Goal: Transaction & Acquisition: Download file/media

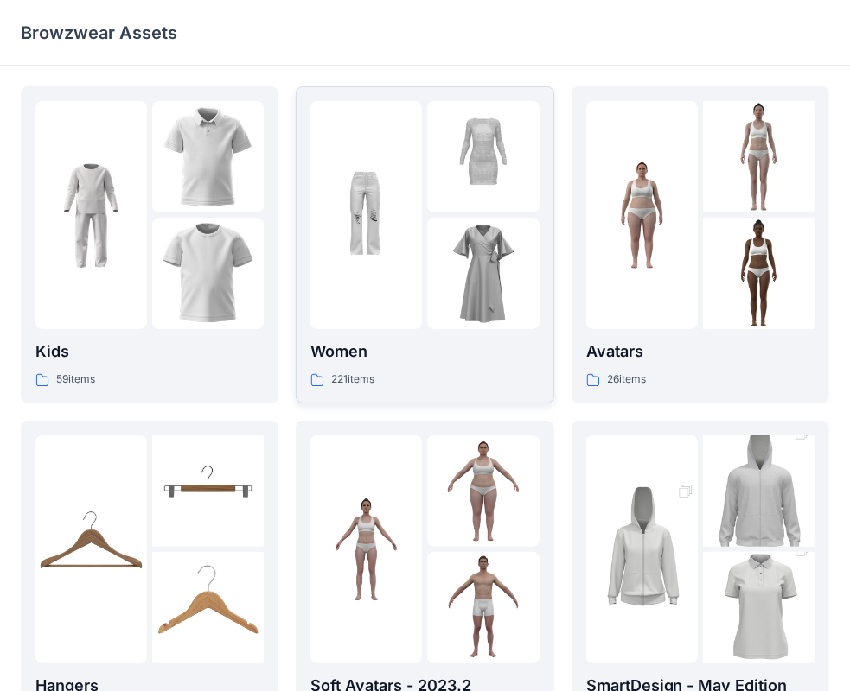
click at [450, 184] on img at bounding box center [482, 156] width 111 height 111
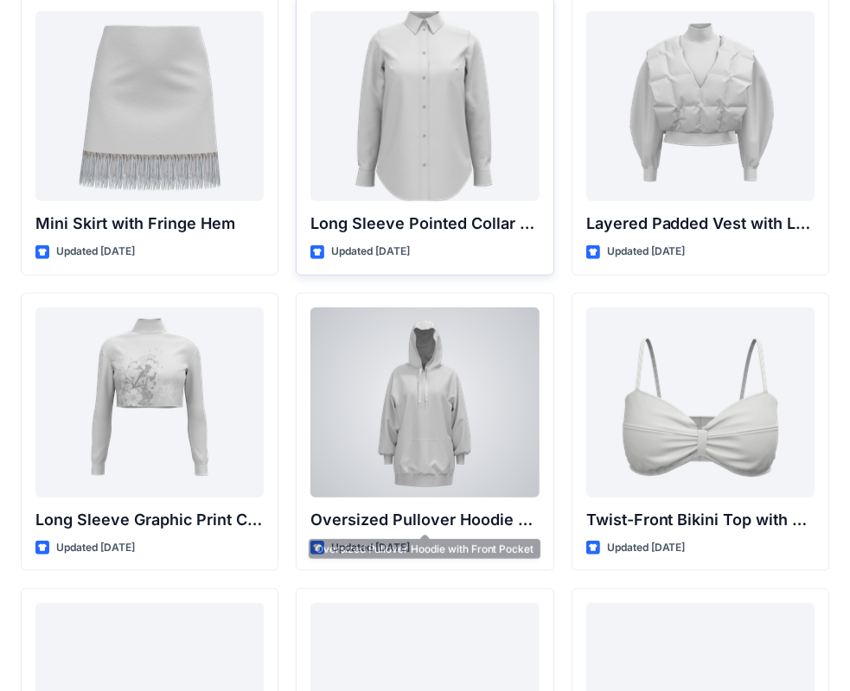
scroll to position [5096, 0]
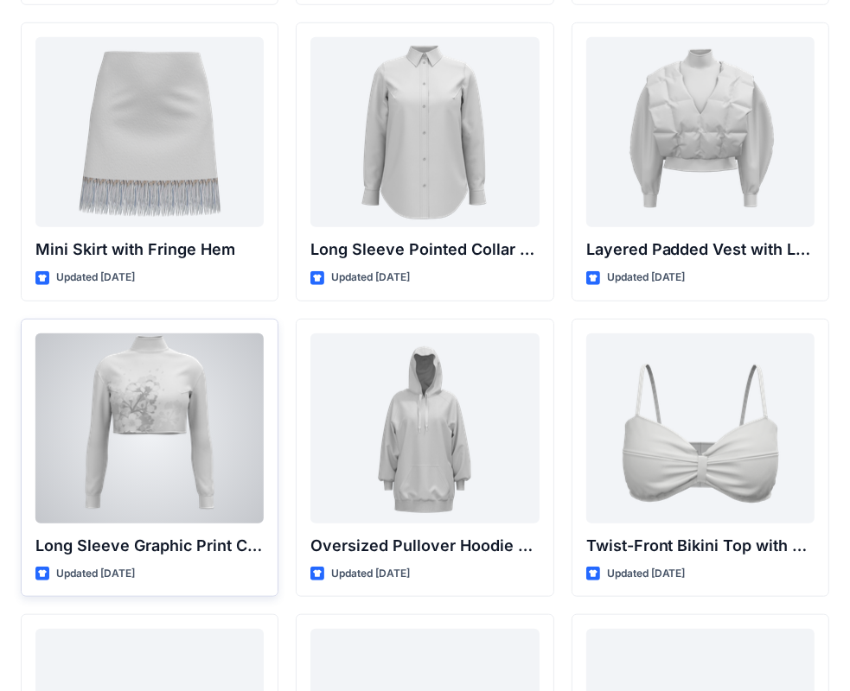
click at [149, 430] on div at bounding box center [149, 429] width 228 height 190
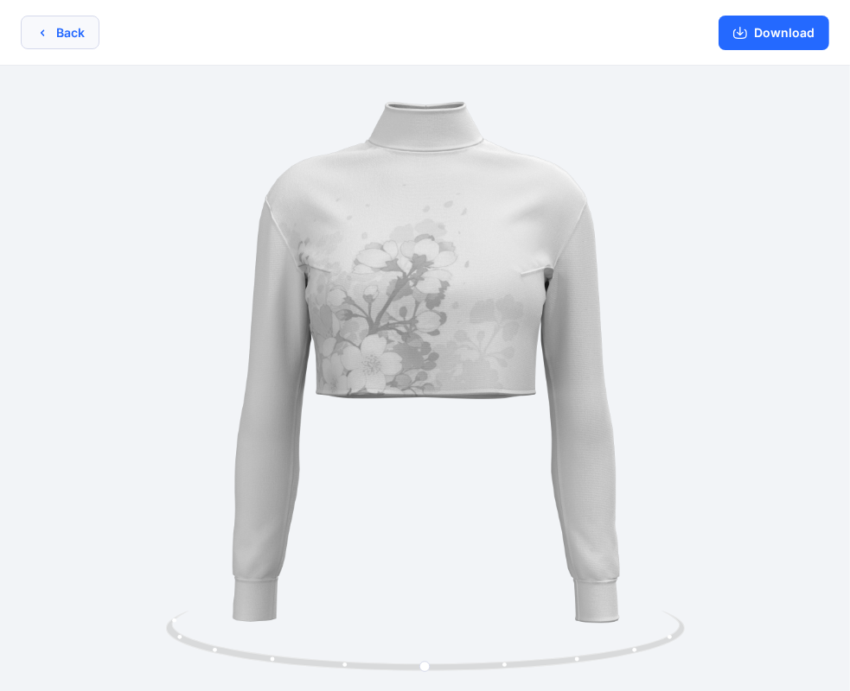
click at [54, 28] on button "Back" at bounding box center [60, 33] width 79 height 34
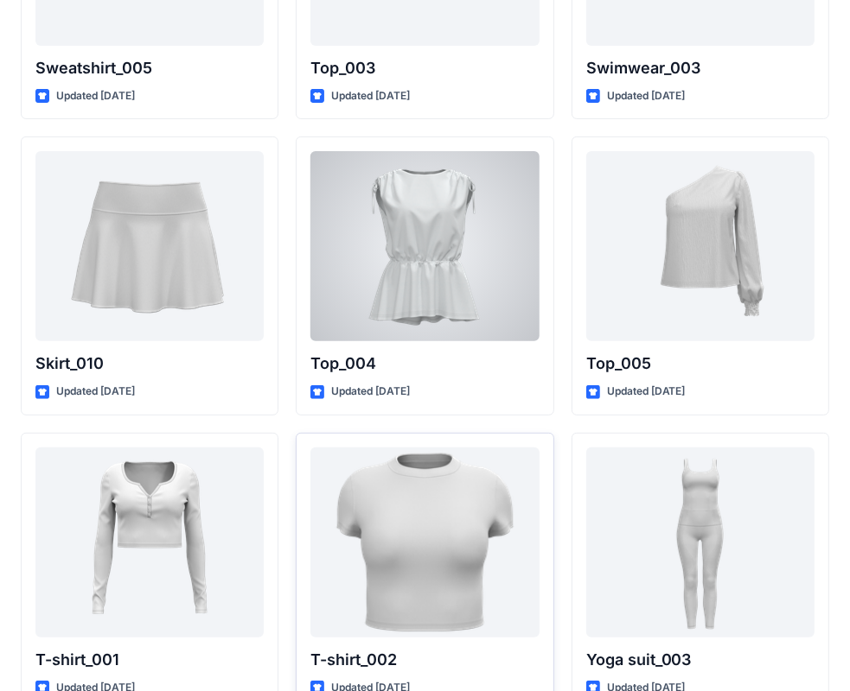
scroll to position [8873, 0]
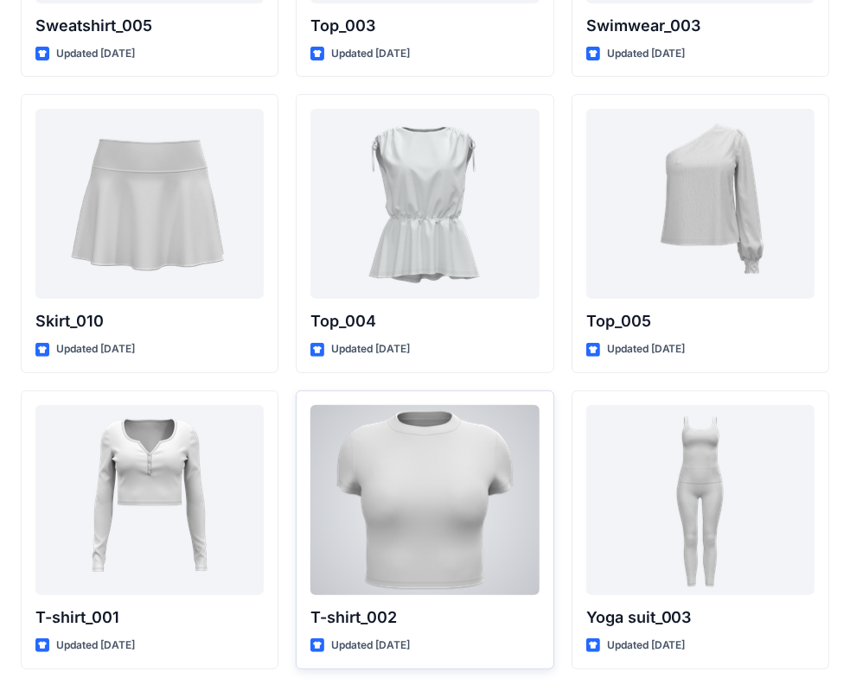
click at [415, 508] on div at bounding box center [424, 500] width 228 height 190
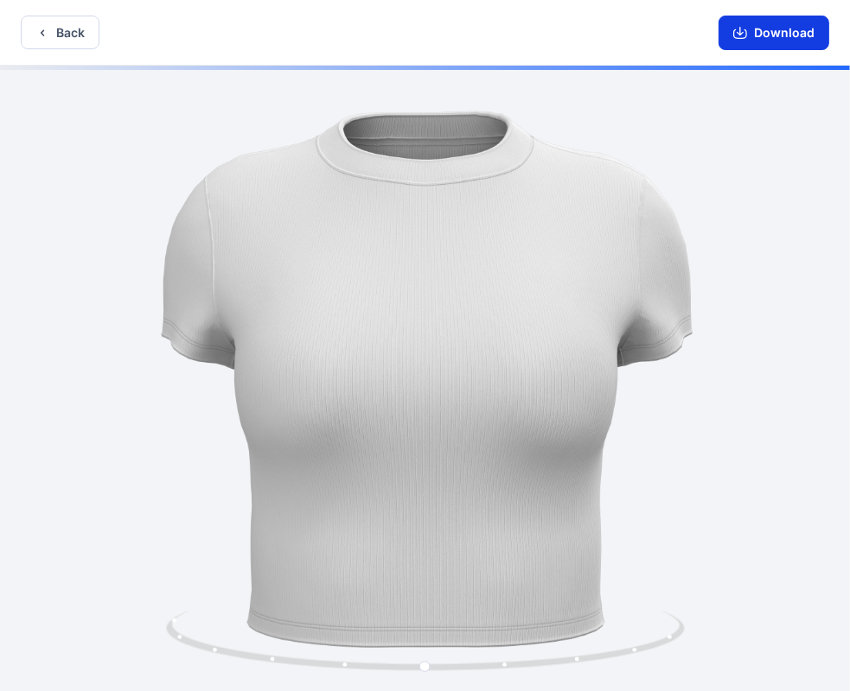
click at [761, 38] on button "Download" at bounding box center [773, 33] width 111 height 35
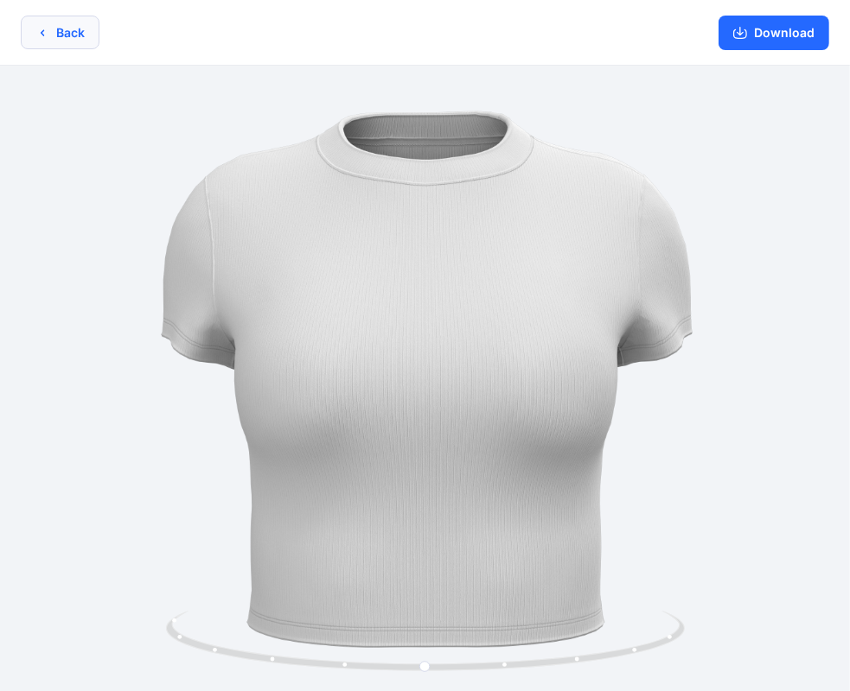
click at [68, 40] on button "Back" at bounding box center [60, 33] width 79 height 34
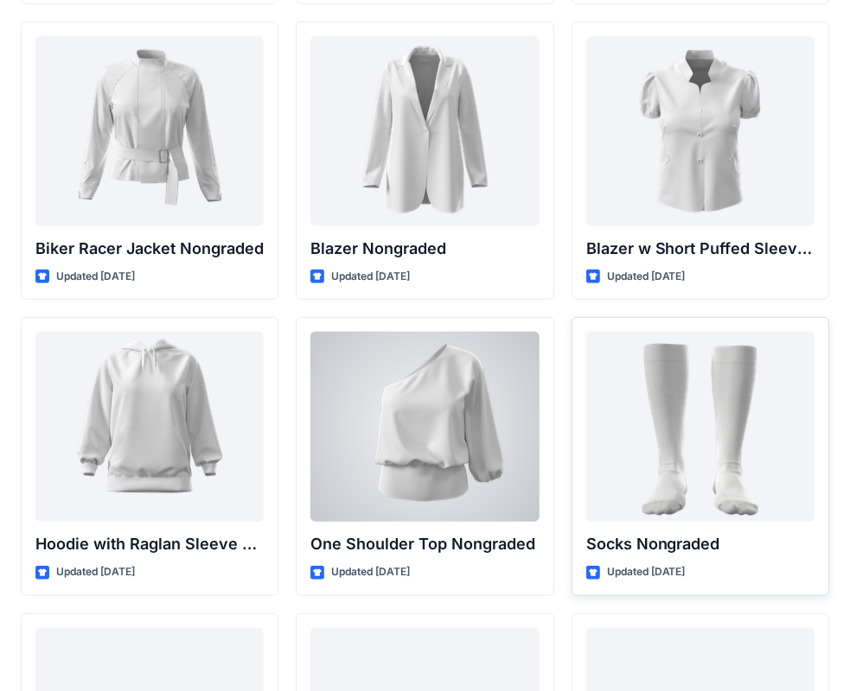
scroll to position [17827, 0]
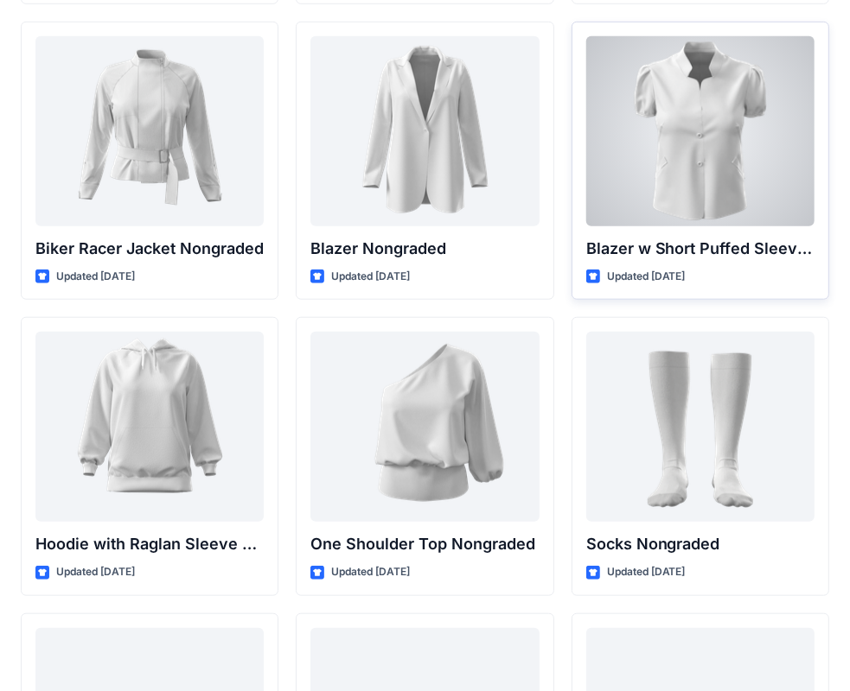
click at [719, 156] on div at bounding box center [700, 131] width 228 height 190
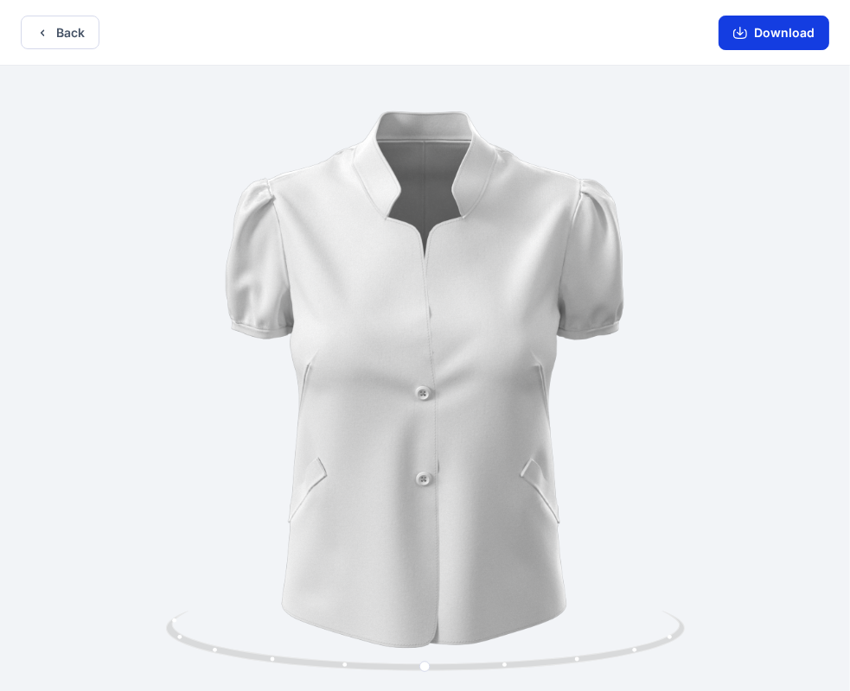
click at [784, 39] on button "Download" at bounding box center [773, 33] width 111 height 35
click at [38, 21] on button "Back" at bounding box center [60, 33] width 79 height 34
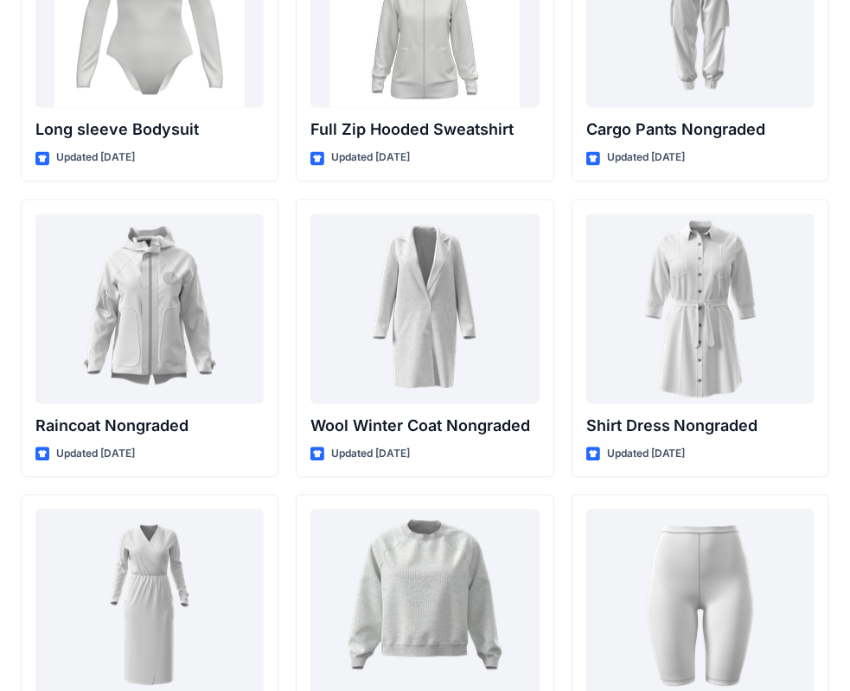
scroll to position [14467, 0]
